Goal: Task Accomplishment & Management: Manage account settings

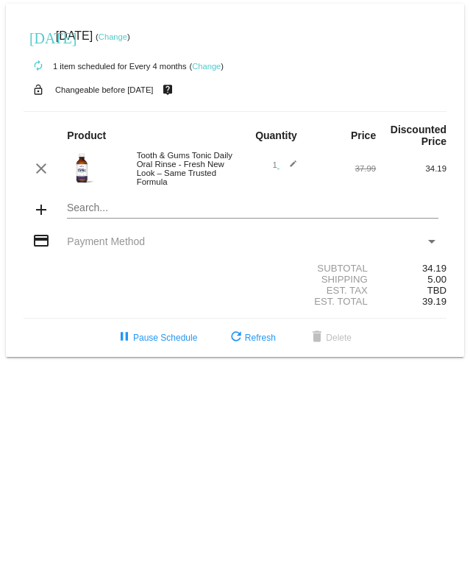
click at [127, 34] on link "Change" at bounding box center [113, 36] width 29 height 9
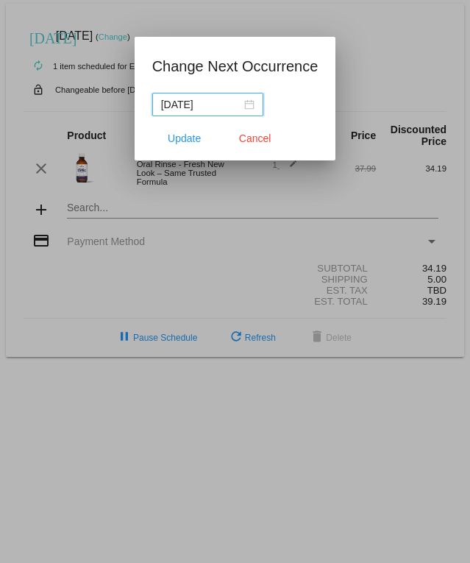
click at [218, 102] on input "2025-10-18" at bounding box center [201, 104] width 80 height 16
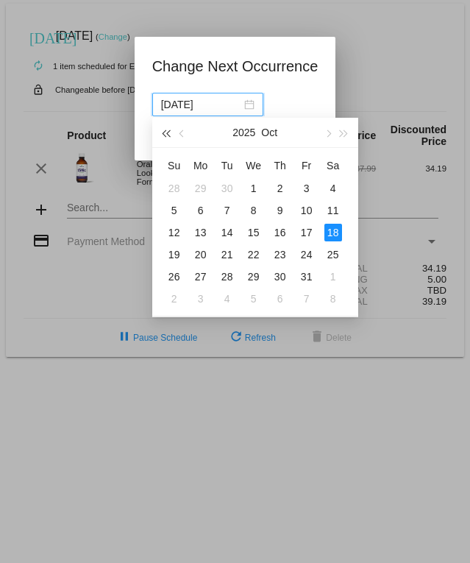
click at [170, 135] on span "button" at bounding box center [166, 133] width 7 height 7
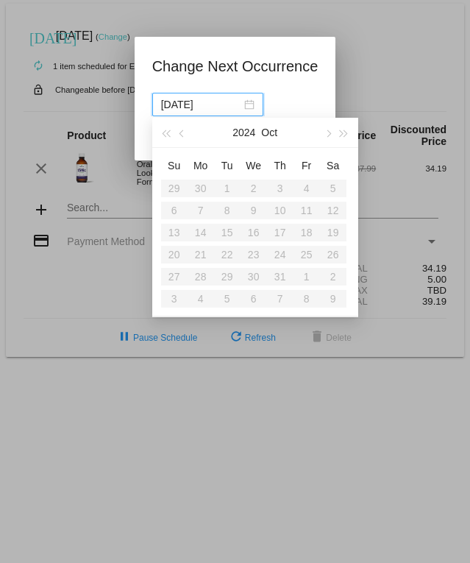
drag, startPoint x: 216, startPoint y: 107, endPoint x: 126, endPoint y: 101, distance: 90.0
click at [126, 101] on div "Change Next Occurrence 2025-10-18 Update Cancel" at bounding box center [235, 281] width 470 height 563
click at [235, 98] on input "2025-10-18" at bounding box center [201, 104] width 80 height 16
click at [232, 99] on input "2025-10-18" at bounding box center [201, 104] width 80 height 16
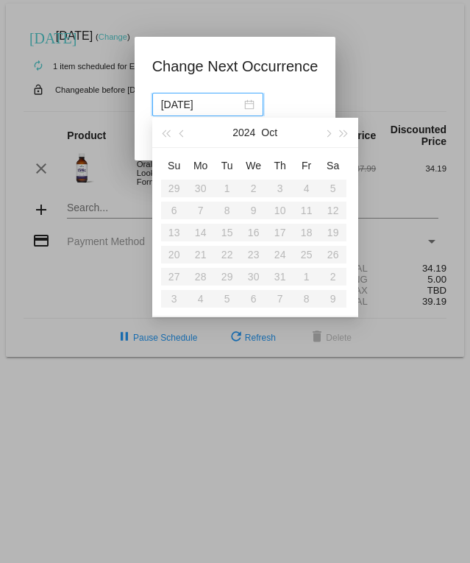
click at [231, 102] on input "2025-10-18" at bounding box center [201, 104] width 80 height 16
click at [224, 105] on input "2025-10-18" at bounding box center [201, 104] width 80 height 16
drag, startPoint x: 224, startPoint y: 105, endPoint x: 133, endPoint y: 100, distance: 90.6
click at [133, 100] on div "Change Next Occurrence 2025-10-18 Update Cancel" at bounding box center [235, 281] width 470 height 563
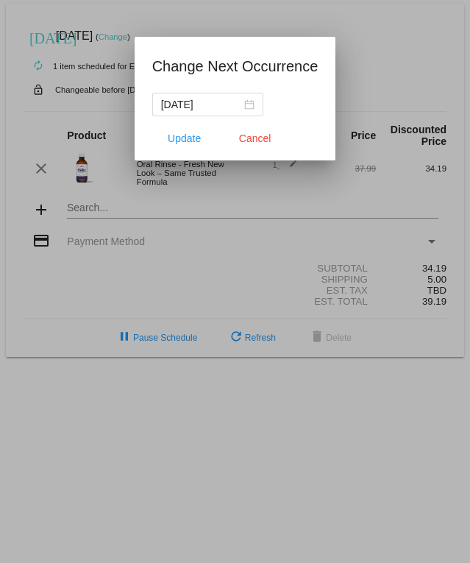
click at [303, 110] on div "2025-10-18" at bounding box center [235, 105] width 166 height 24
click at [268, 140] on span "Cancel" at bounding box center [255, 138] width 32 height 12
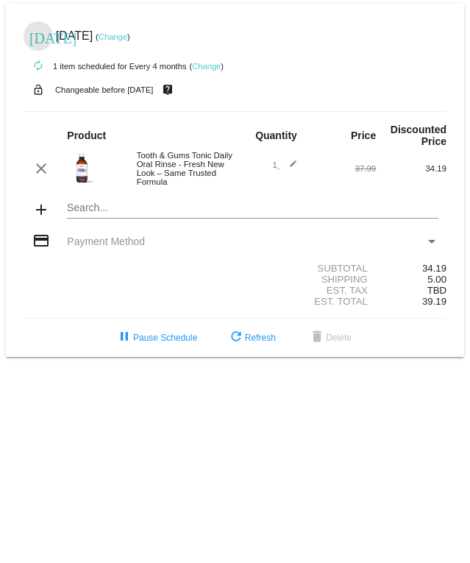
click at [37, 39] on mat-icon "[DATE]" at bounding box center [38, 37] width 18 height 18
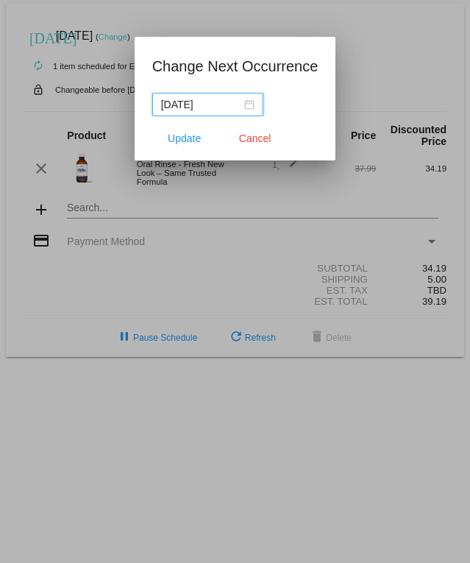
click at [193, 98] on input "2025-10-18" at bounding box center [201, 104] width 80 height 16
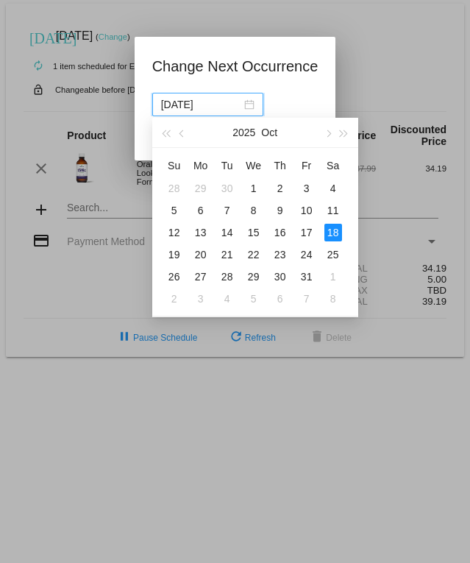
click at [193, 97] on input "2025-10-18" at bounding box center [201, 104] width 80 height 16
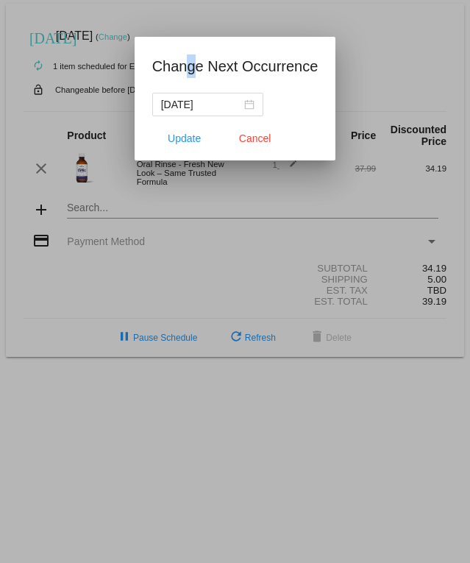
drag, startPoint x: 209, startPoint y: 91, endPoint x: 283, endPoint y: 80, distance: 75.1
click at [210, 91] on app-change-next-occurrence-dialog "Change Next Occurrence 2025-10-18 Update Cancel" at bounding box center [235, 107] width 166 height 106
click at [293, 79] on app-change-next-occurrence-dialog "Change Next Occurrence 2025-10-18 Update Cancel" at bounding box center [235, 107] width 166 height 106
click at [187, 139] on span "Update" at bounding box center [184, 138] width 33 height 12
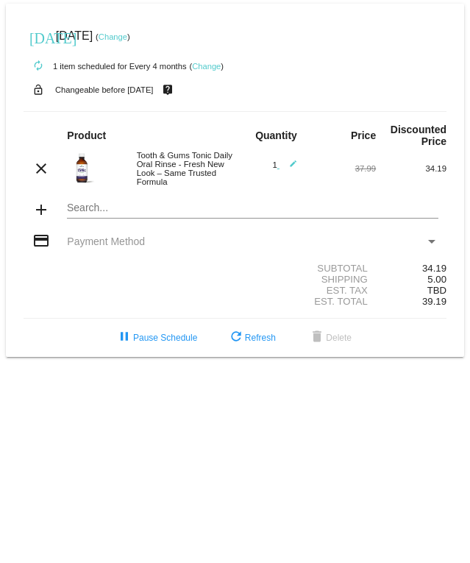
click at [127, 39] on link "Change" at bounding box center [113, 36] width 29 height 9
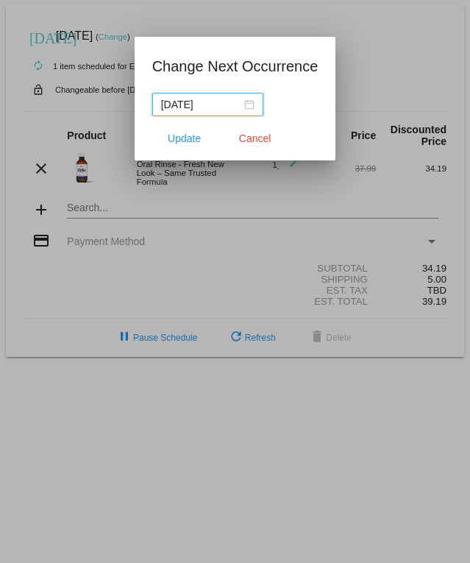
click at [207, 96] on input "2025-10-18" at bounding box center [201, 104] width 80 height 16
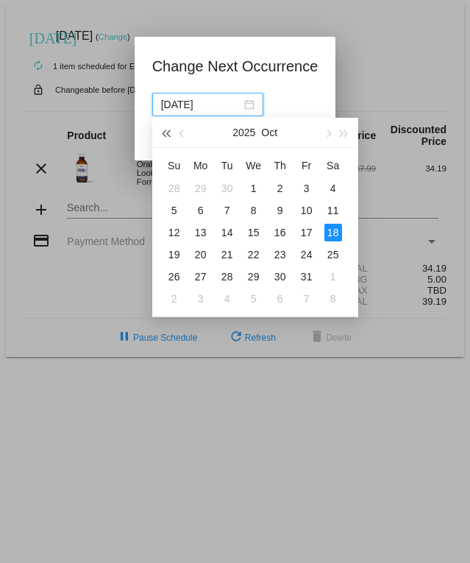
click at [167, 132] on span "button" at bounding box center [166, 133] width 7 height 7
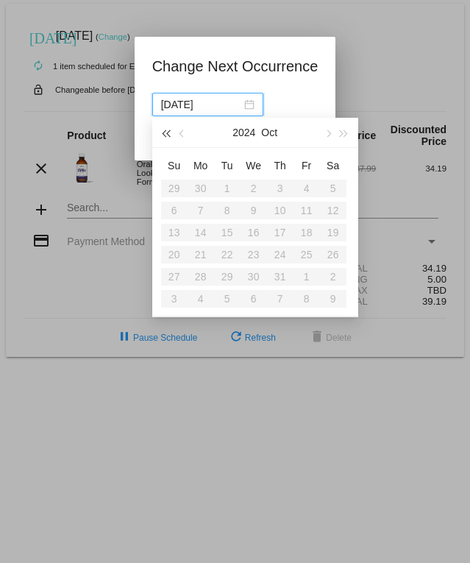
click at [167, 132] on span "button" at bounding box center [166, 133] width 7 height 7
click at [341, 138] on button "button" at bounding box center [343, 132] width 16 height 29
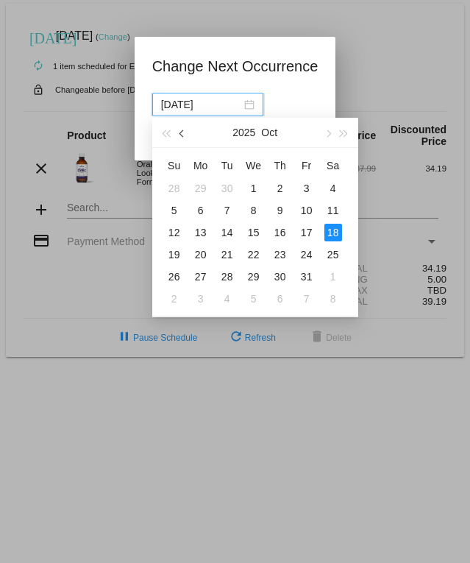
click at [185, 139] on button "button" at bounding box center [182, 132] width 16 height 29
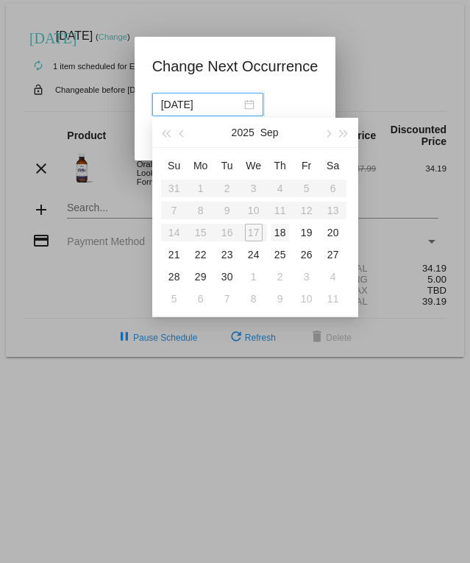
click at [282, 236] on div "18" at bounding box center [280, 233] width 18 height 18
type input "2025-09-18"
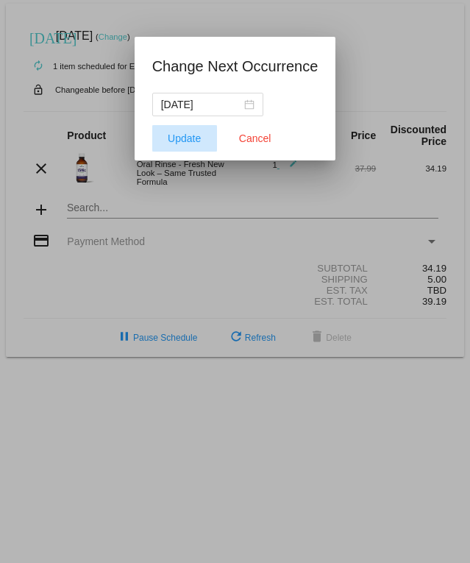
click at [190, 143] on span "Update" at bounding box center [184, 138] width 33 height 12
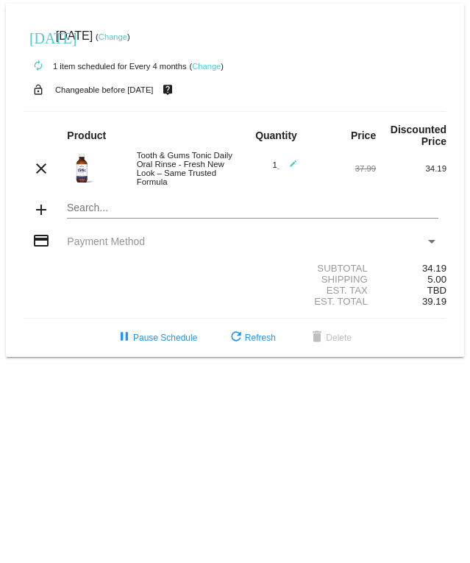
click at [210, 65] on link "Change" at bounding box center [206, 66] width 29 height 9
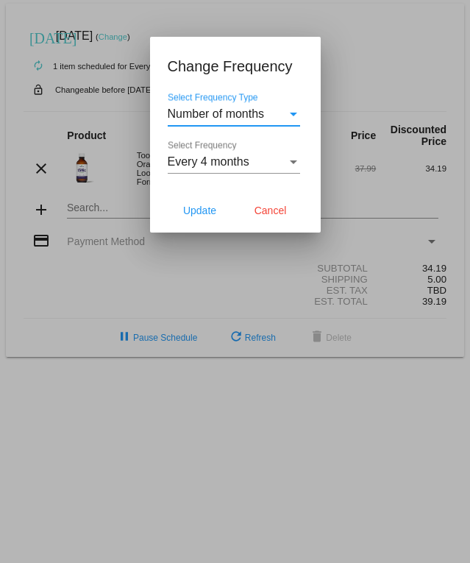
click at [293, 160] on div "Select Frequency" at bounding box center [293, 162] width 7 height 4
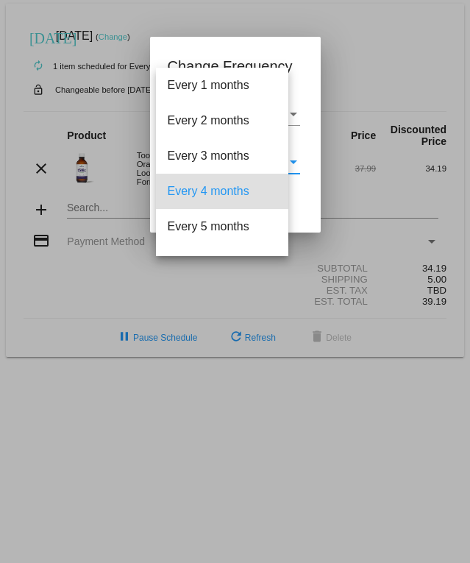
scroll to position [29, 0]
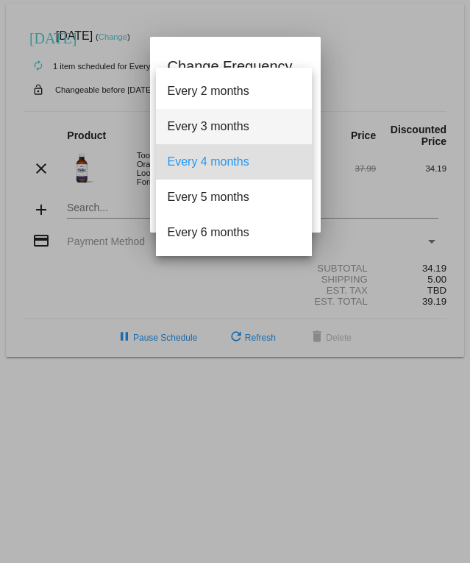
click at [236, 129] on span "Every 3 months" at bounding box center [234, 126] width 132 height 35
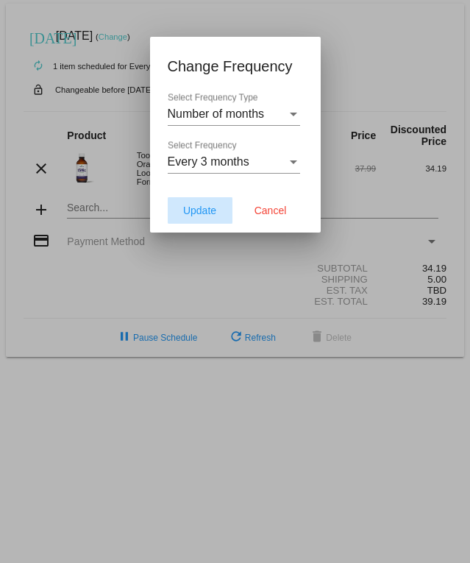
click at [210, 208] on span "Update" at bounding box center [199, 210] width 33 height 12
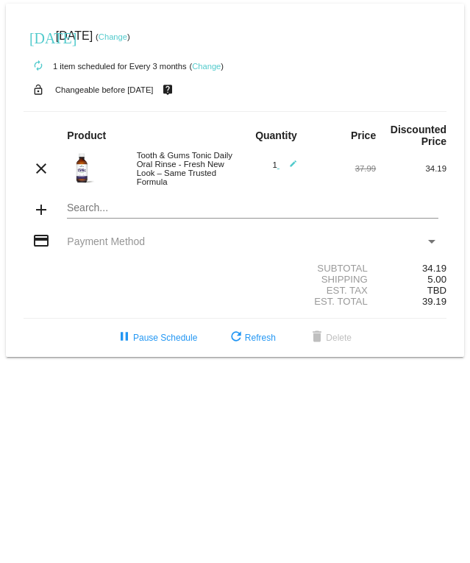
click at [93, 238] on span "Payment Method" at bounding box center [106, 241] width 78 height 12
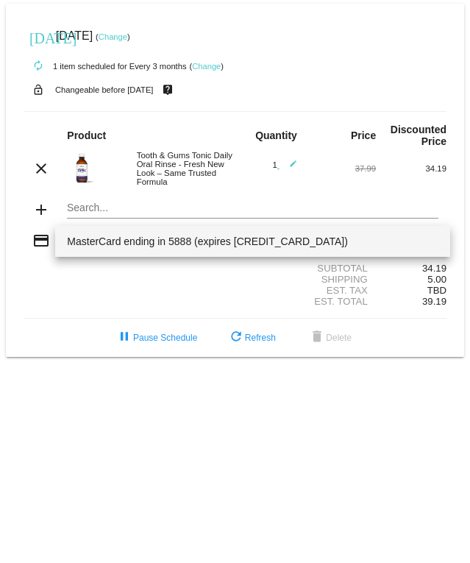
click at [274, 306] on div at bounding box center [235, 281] width 470 height 563
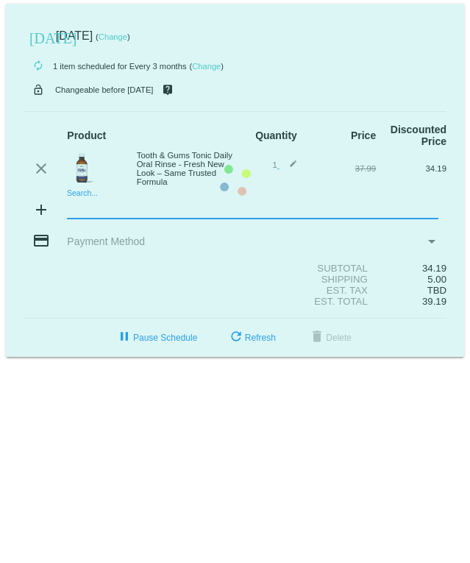
click at [80, 203] on mat-card "today Sep 18 2025 ( Change ) autorenew 1 item scheduled for Every 3 months ( Ch…" at bounding box center [235, 180] width 458 height 353
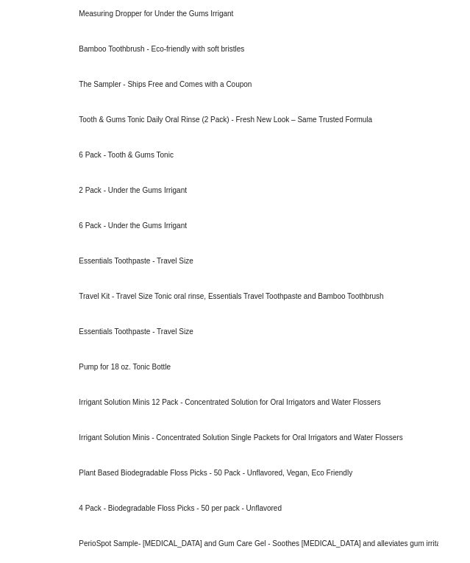
scroll to position [364, 0]
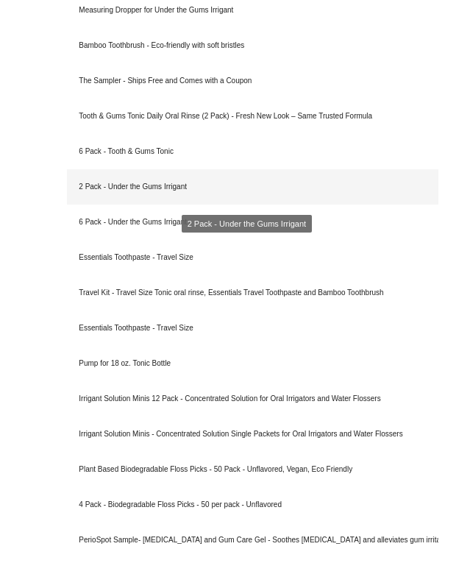
click at [101, 182] on div "2 Pack - Under the Gums Irrigant" at bounding box center [252, 186] width 371 height 35
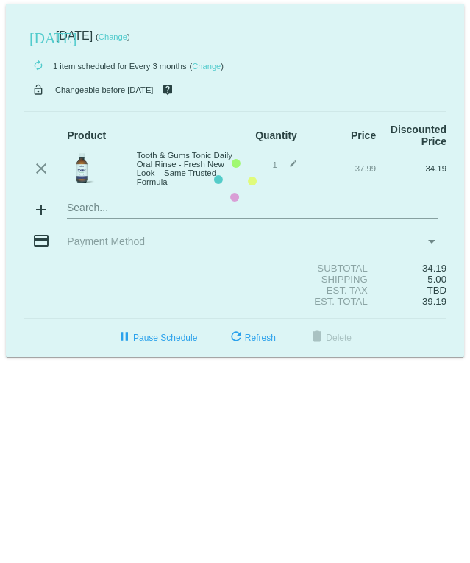
scroll to position [0, 0]
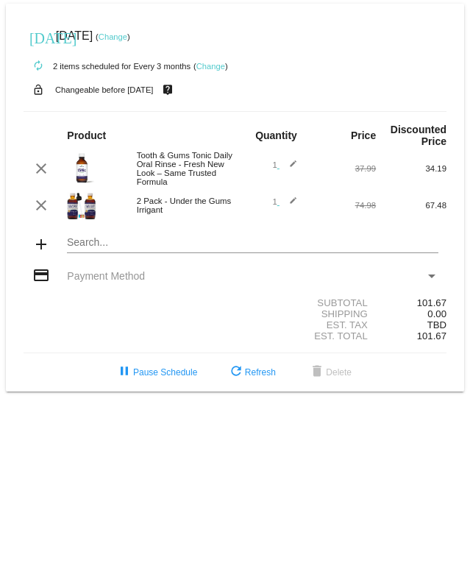
click at [38, 245] on mat-icon "add" at bounding box center [41, 244] width 18 height 18
click at [74, 240] on mat-card "today Sep 18 2025 ( Change ) autorenew 2 items scheduled for Every 3 months ( C…" at bounding box center [235, 198] width 458 height 388
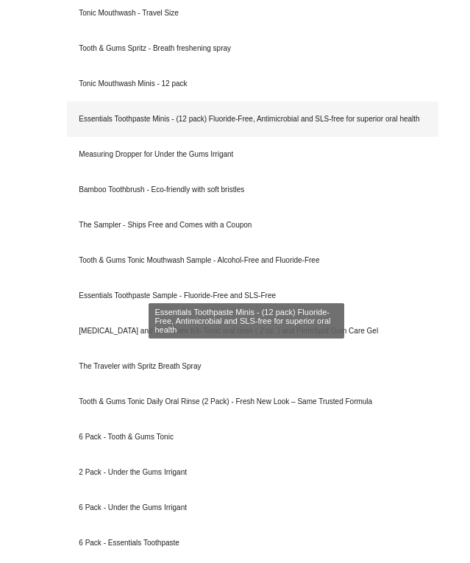
scroll to position [539, 0]
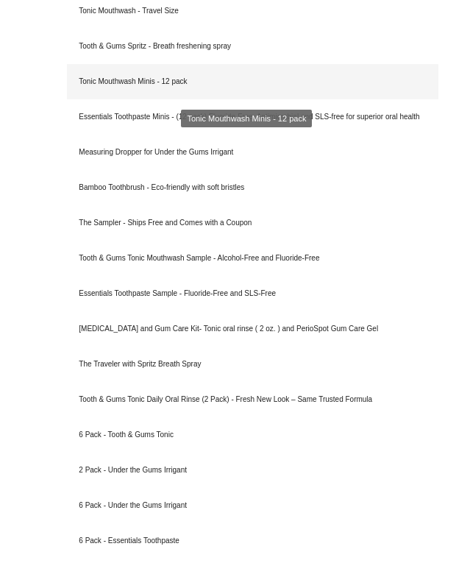
click at [133, 84] on div "Tonic Mouthwash Minis - 12 pack" at bounding box center [252, 81] width 371 height 35
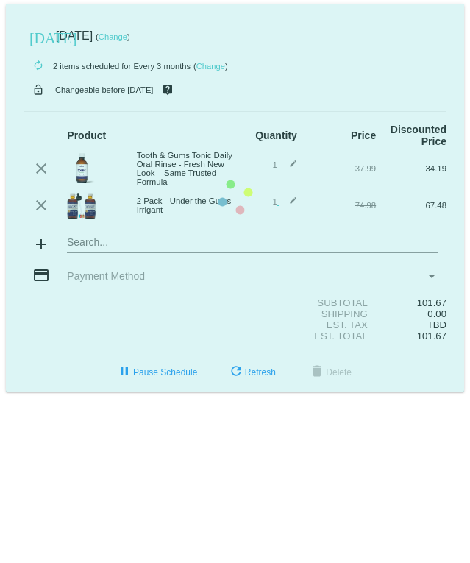
scroll to position [0, 0]
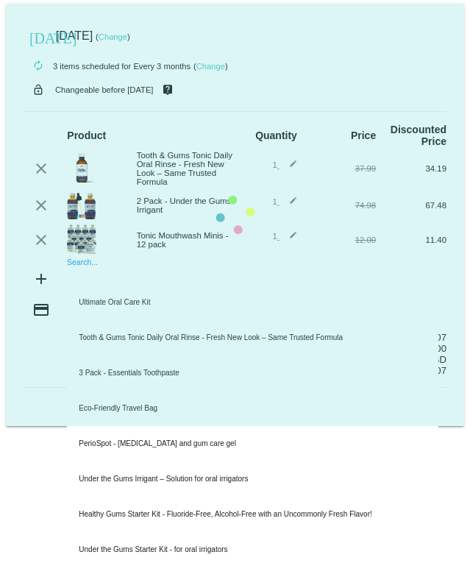
click at [71, 278] on mat-card "today Sep 18 2025 ( Change ) autorenew 3 items scheduled for Every 3 months ( C…" at bounding box center [235, 215] width 458 height 422
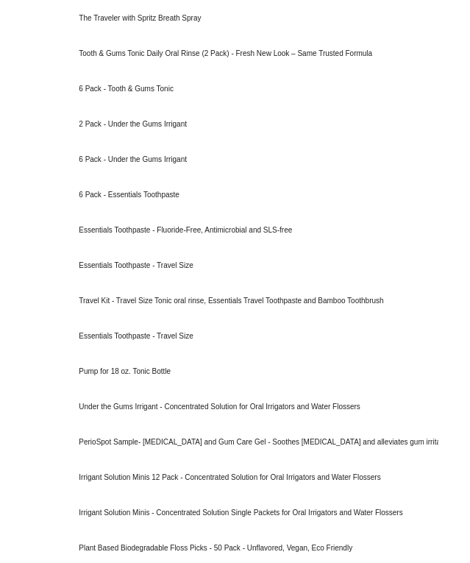
scroll to position [930, 0]
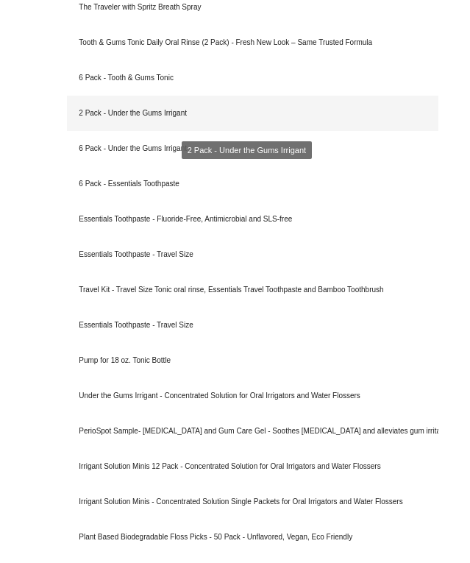
click at [122, 112] on div "2 Pack - Under the Gums Irrigant" at bounding box center [252, 113] width 371 height 35
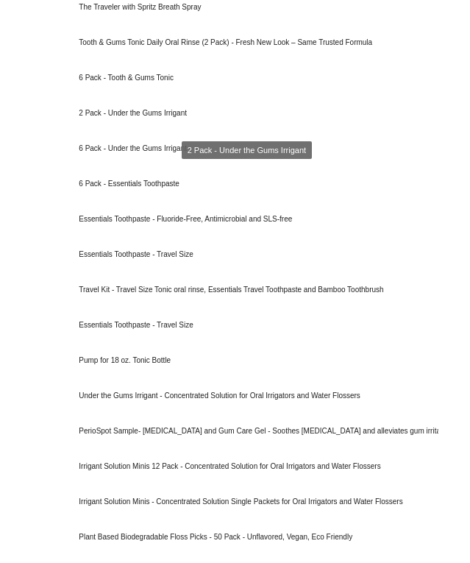
scroll to position [0, 0]
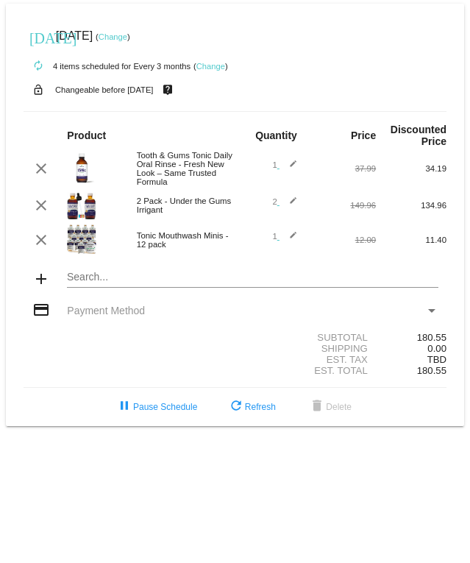
click at [76, 279] on mat-card "today Sep 18 2025 ( Change ) autorenew 4 items scheduled for Every 3 months ( C…" at bounding box center [235, 215] width 458 height 422
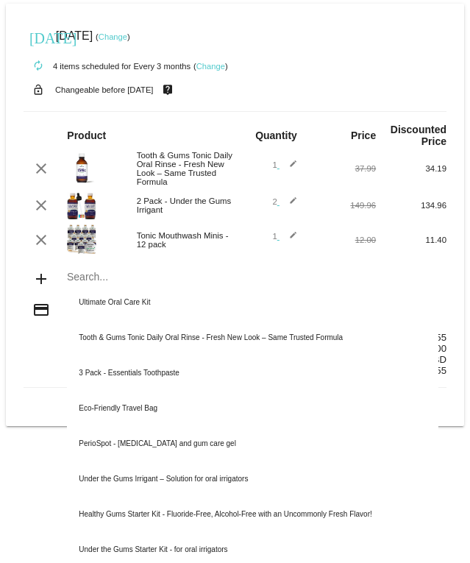
click at [216, 269] on div "Search..." at bounding box center [252, 273] width 371 height 29
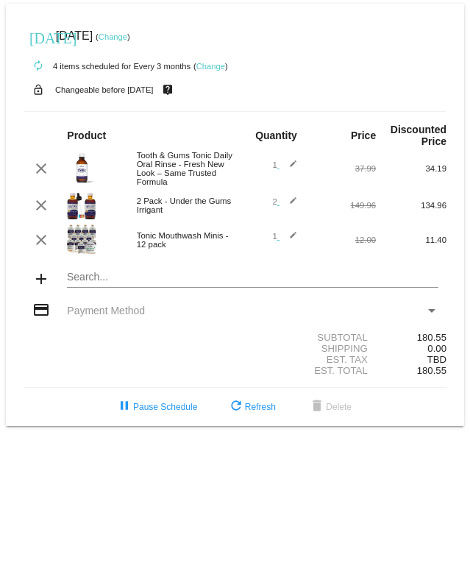
click at [433, 307] on div "Payment Method" at bounding box center [431, 310] width 13 height 12
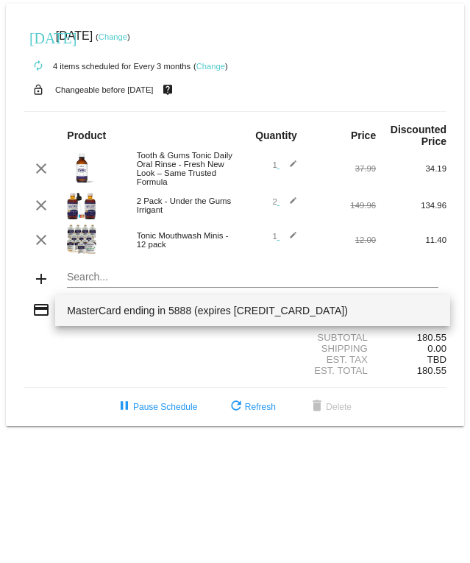
click at [216, 312] on span "MasterCard ending in 5888 (expires [CREDIT_CARD_DATA])" at bounding box center [252, 310] width 371 height 31
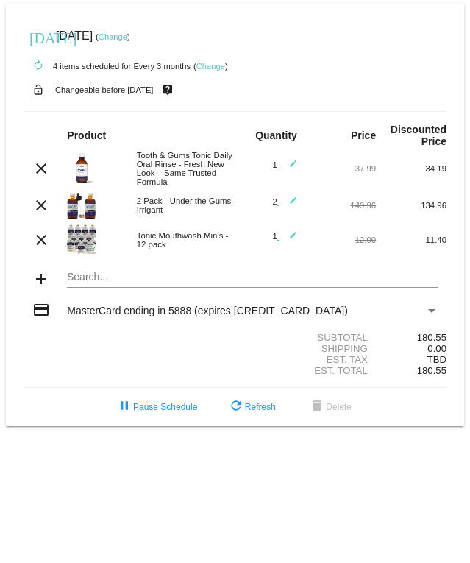
click at [40, 69] on mat-icon "autorenew" at bounding box center [38, 66] width 18 height 18
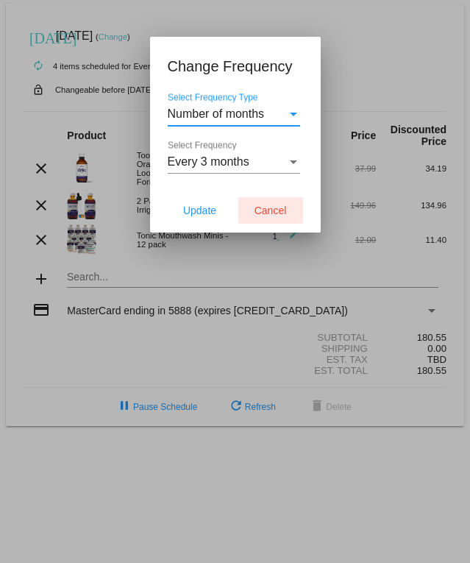
click at [267, 208] on span "Cancel" at bounding box center [270, 210] width 32 height 12
